Goal: Navigation & Orientation: Understand site structure

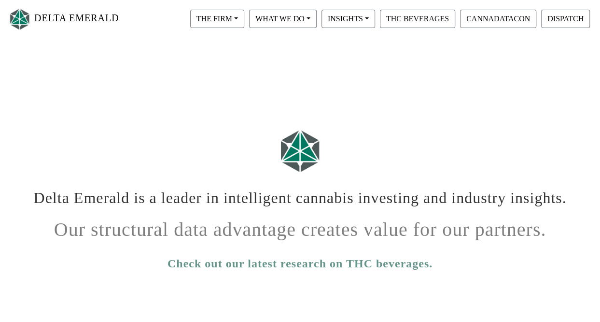
scroll to position [5, 0]
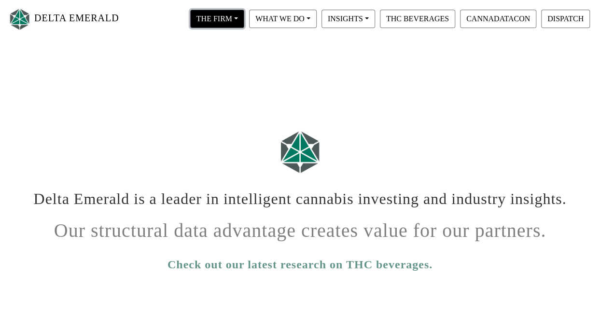
click at [235, 16] on button "THE FIRM" at bounding box center [217, 19] width 54 height 18
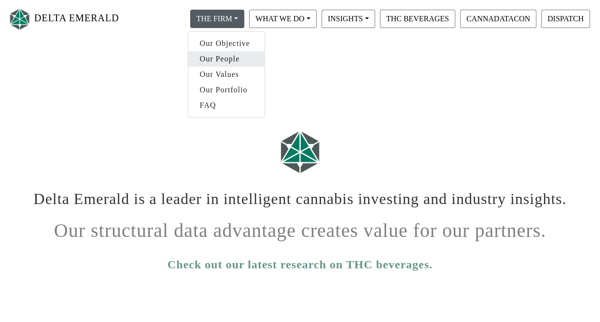
click at [224, 55] on link "Our People" at bounding box center [226, 58] width 76 height 15
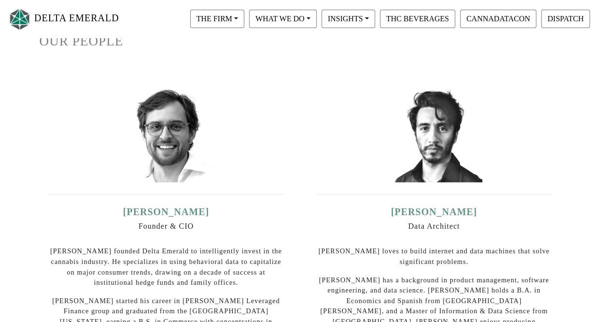
scroll to position [106, 0]
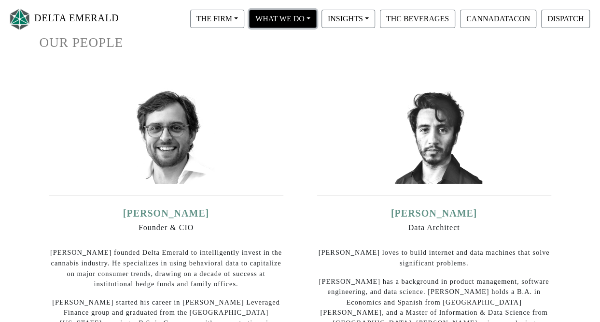
click at [292, 18] on button "WHAT WE DO" at bounding box center [283, 19] width 68 height 18
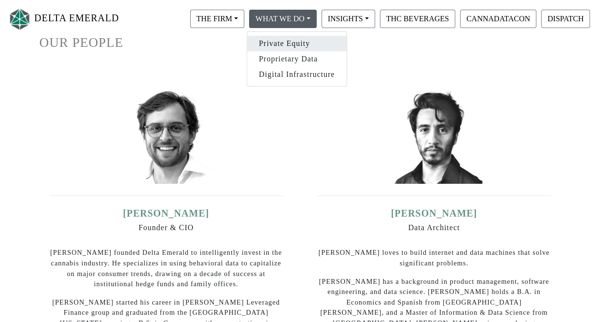
click at [287, 39] on link "Private Equity" at bounding box center [296, 43] width 99 height 15
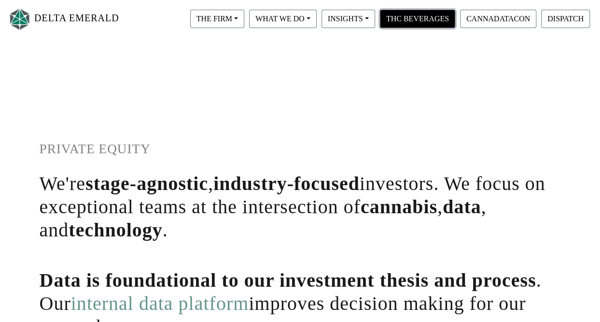
click at [427, 14] on button "THC BEVERAGES" at bounding box center [417, 19] width 75 height 18
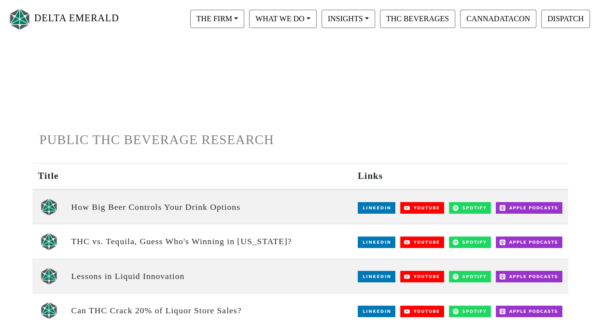
scroll to position [9, 0]
